Goal: Browse casually

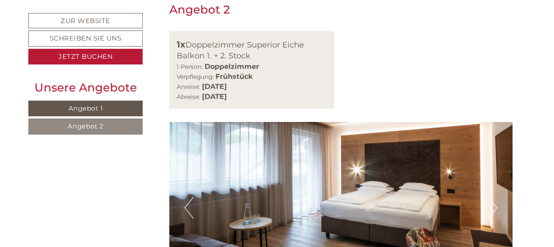
scroll to position [1047, 0]
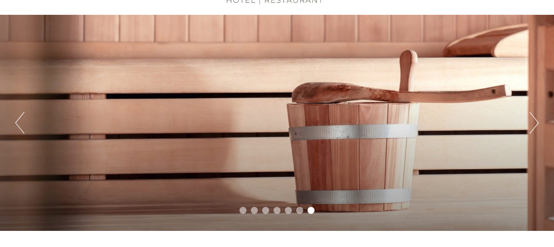
scroll to position [0, 0]
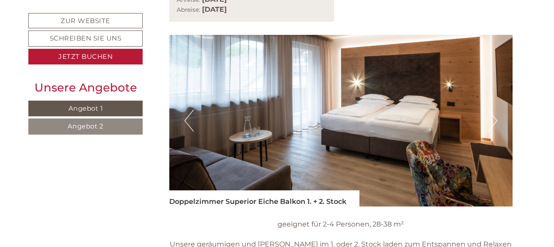
scroll to position [1218, 0]
